Goal: Task Accomplishment & Management: Manage account settings

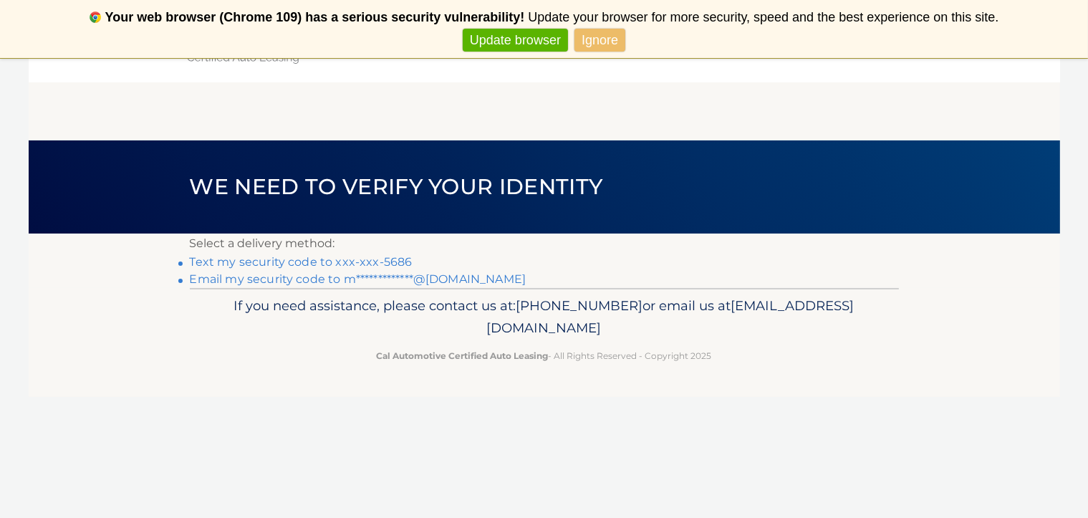
click at [602, 39] on link "Ignore" at bounding box center [600, 41] width 51 height 24
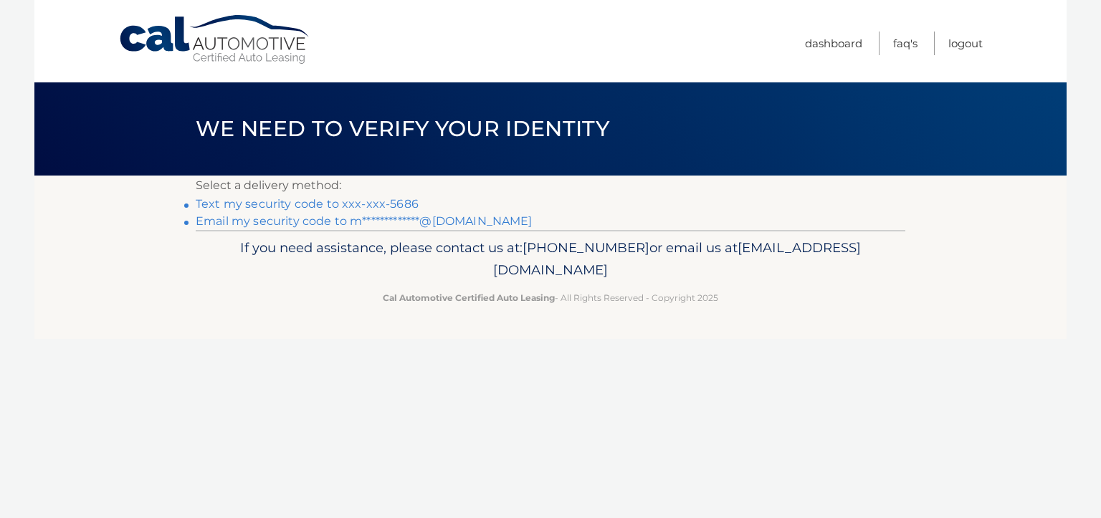
click at [267, 208] on link "Text my security code to xxx-xxx-5686" at bounding box center [307, 204] width 223 height 14
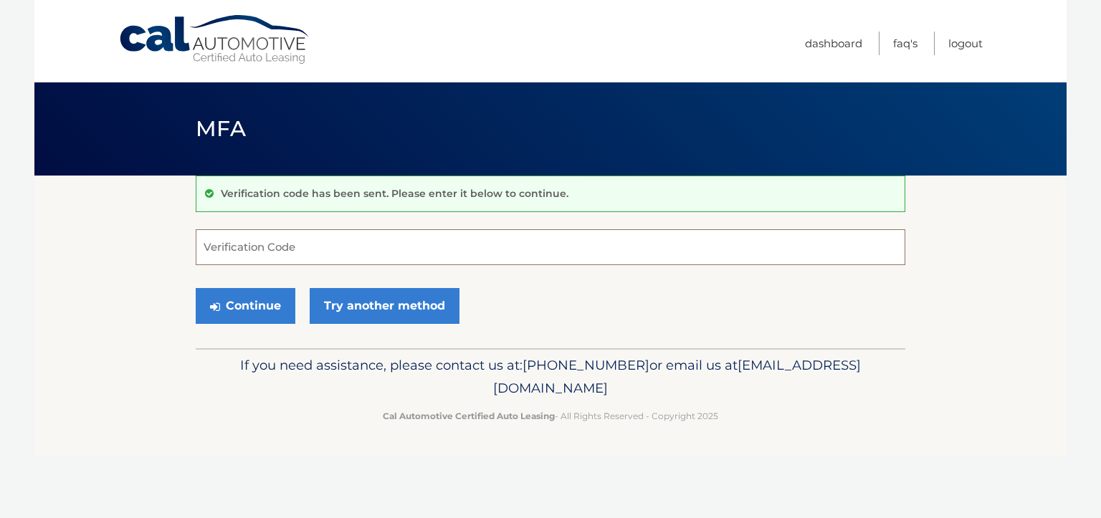
click at [224, 251] on input "Verification Code" at bounding box center [550, 247] width 709 height 36
type input "139851"
click at [231, 299] on button "Continue" at bounding box center [246, 306] width 100 height 36
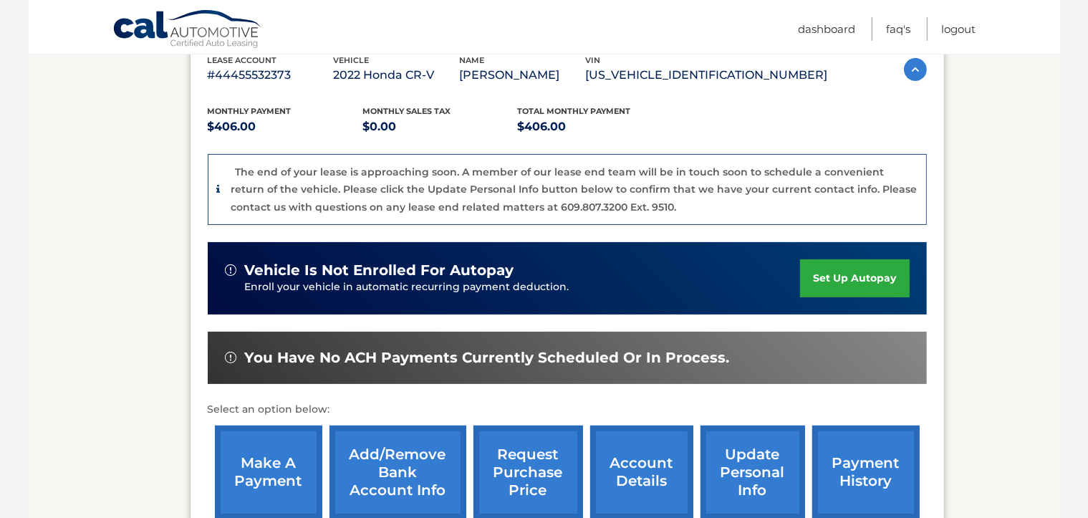
scroll to position [287, 0]
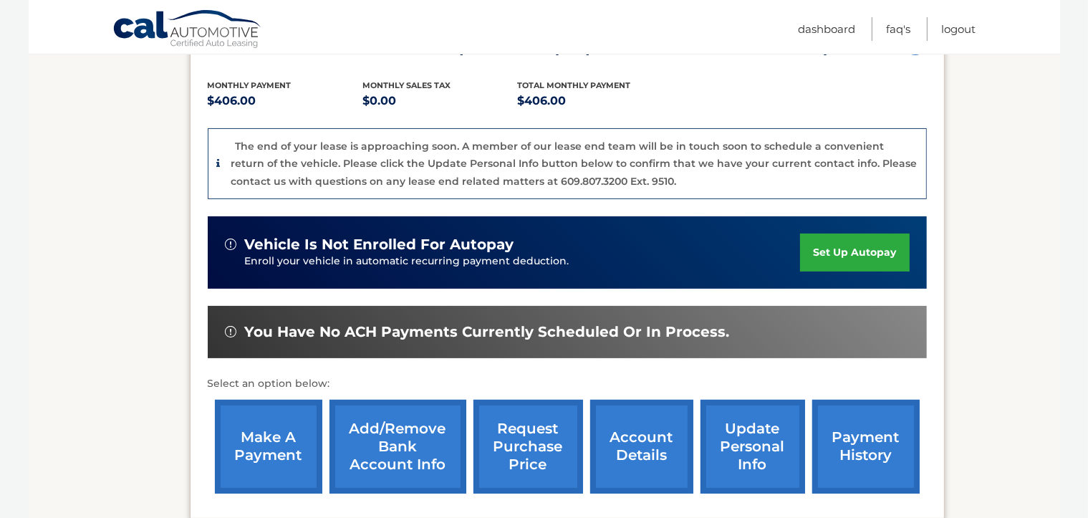
click at [267, 452] on link "make a payment" at bounding box center [268, 447] width 107 height 94
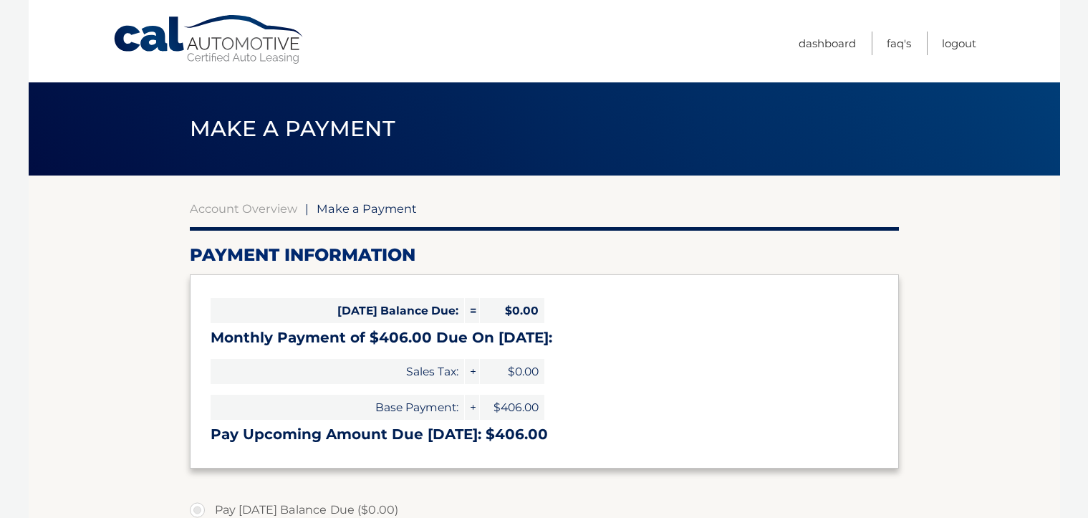
select select "YTYyMzEyZTktODIzZi00YjJhLTgzNmYtOTA3YjhlNTQ1NThh"
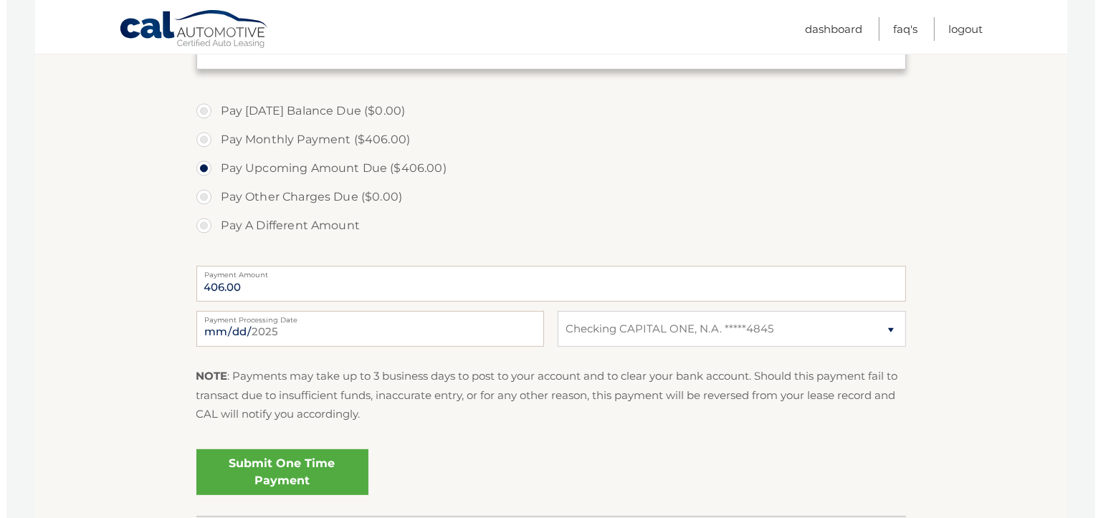
scroll to position [430, 0]
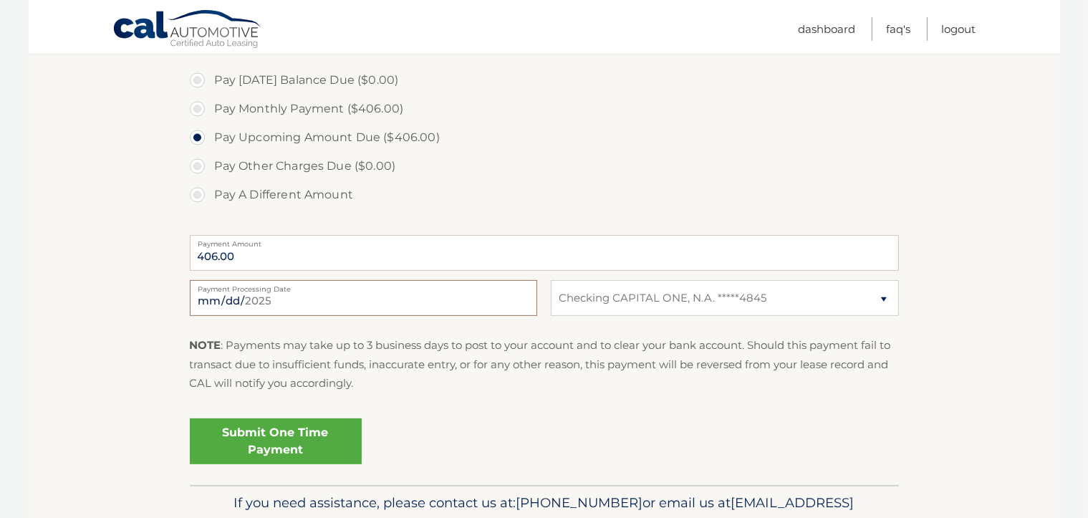
click at [364, 301] on input "[DATE]" at bounding box center [363, 298] width 347 height 36
type input "[DATE]"
click at [284, 454] on link "Submit One Time Payment" at bounding box center [276, 441] width 172 height 46
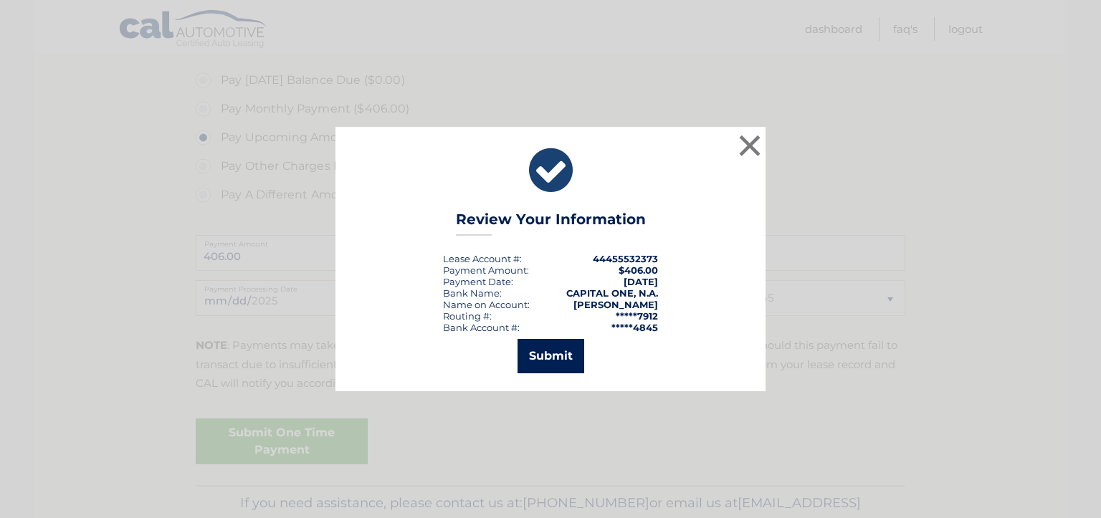
click at [545, 360] on button "Submit" at bounding box center [550, 356] width 67 height 34
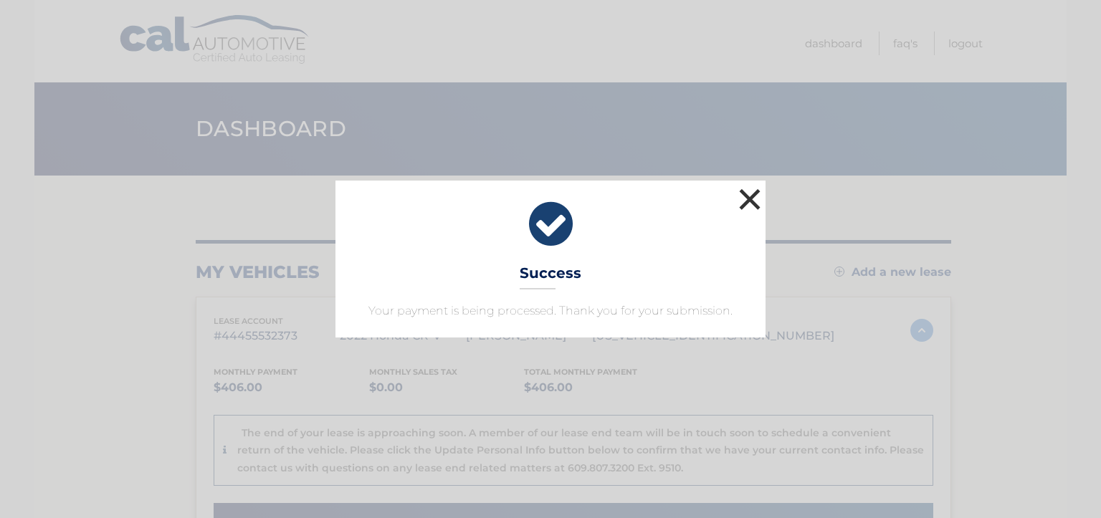
click at [745, 194] on button "×" at bounding box center [749, 199] width 29 height 29
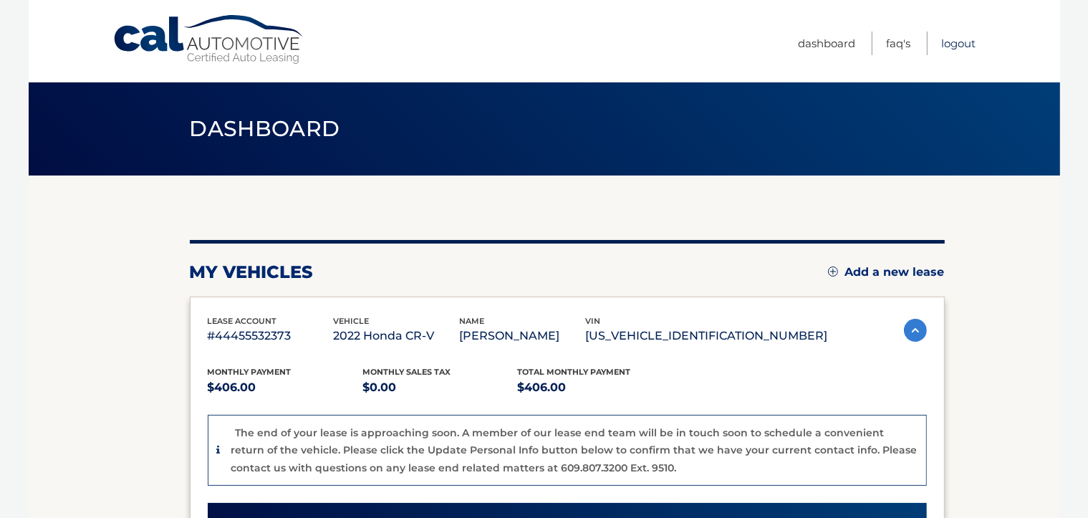
click at [963, 40] on link "Logout" at bounding box center [959, 44] width 34 height 24
